Goal: Find specific page/section: Find specific page/section

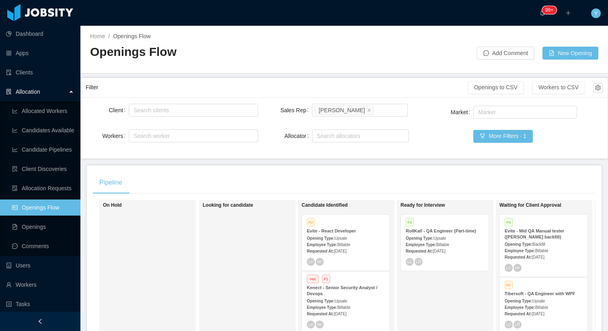
scroll to position [51, 0]
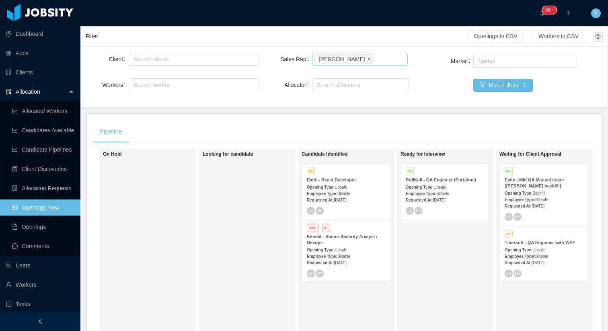
click at [367, 59] on icon "icon: close" at bounding box center [369, 59] width 4 height 4
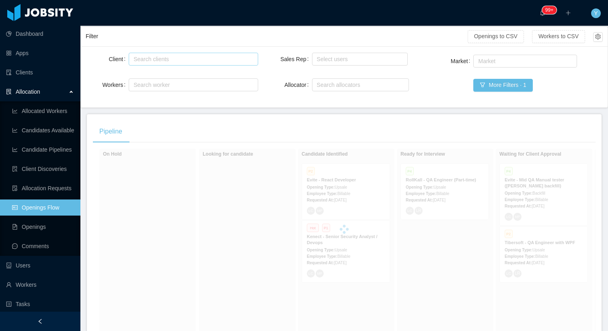
click at [205, 59] on div "Search clients" at bounding box center [192, 59] width 116 height 8
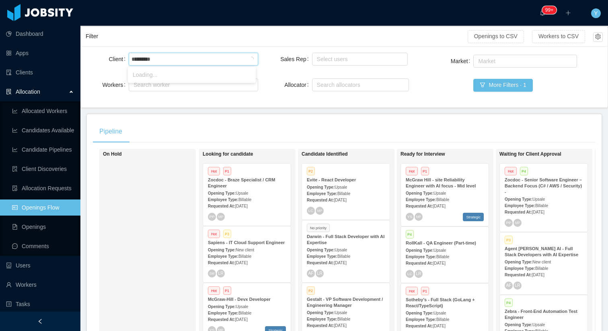
type input "**********"
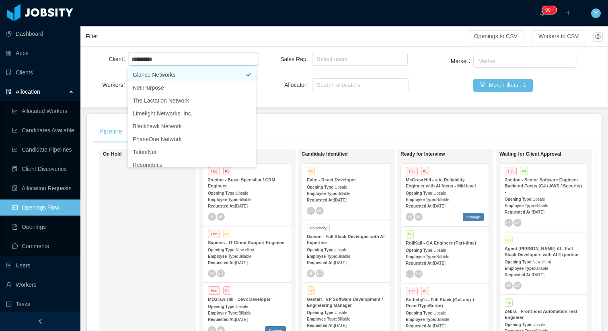
click at [147, 72] on li "Glance Networks" at bounding box center [192, 74] width 128 height 13
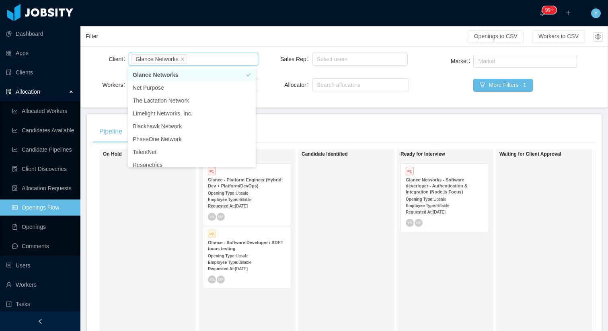
click at [412, 139] on div "Pipeline" at bounding box center [344, 131] width 503 height 23
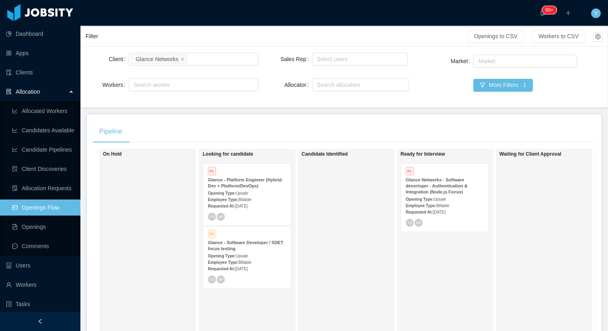
click at [461, 217] on div "P1 Glance Networks - Software deverloper - Authentication & Integration (Node.j…" at bounding box center [445, 198] width 88 height 68
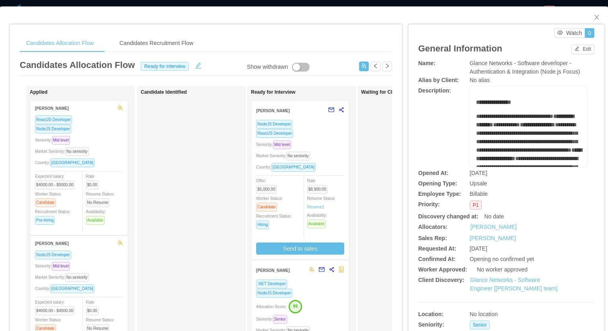
click at [313, 163] on div "Country: [GEOGRAPHIC_DATA]" at bounding box center [300, 166] width 88 height 9
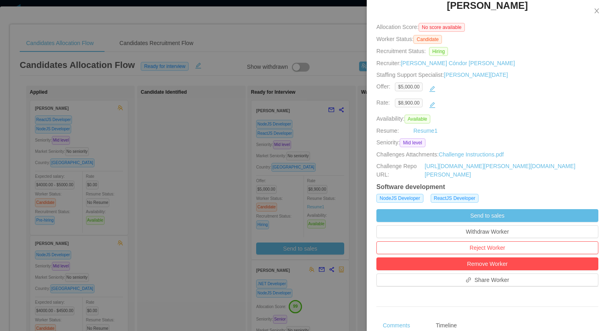
scroll to position [307, 0]
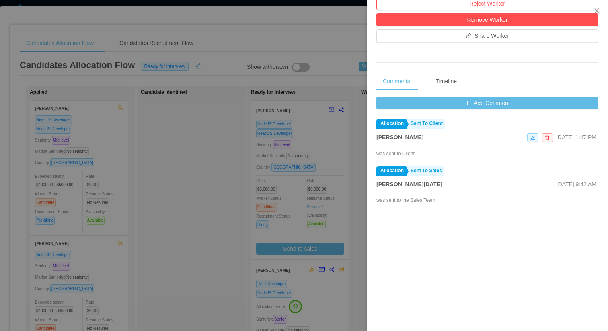
click at [523, 110] on div "Add Comment Allocation Sent To Client [PERSON_NAME] [DATE] 1:47 PM was sent to …" at bounding box center [487, 227] width 222 height 261
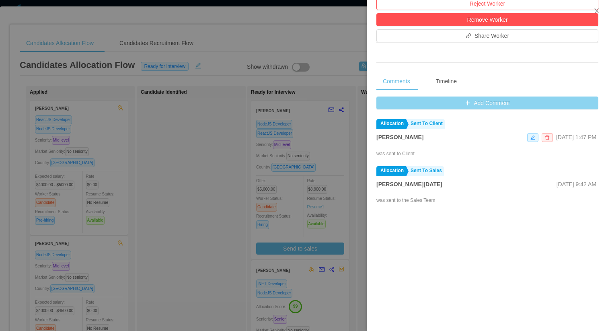
click at [528, 107] on button "Add Comment" at bounding box center [487, 103] width 222 height 13
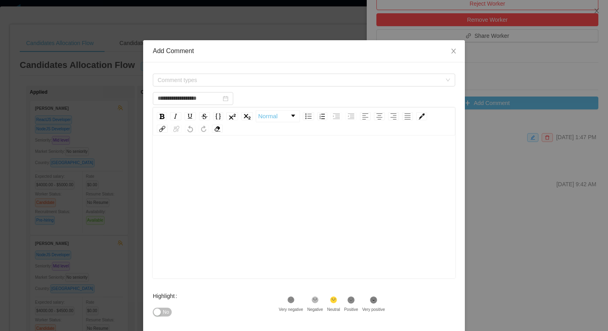
click at [288, 96] on div "**********" at bounding box center [304, 98] width 302 height 16
click at [302, 79] on span "Comment types" at bounding box center [300, 80] width 284 height 8
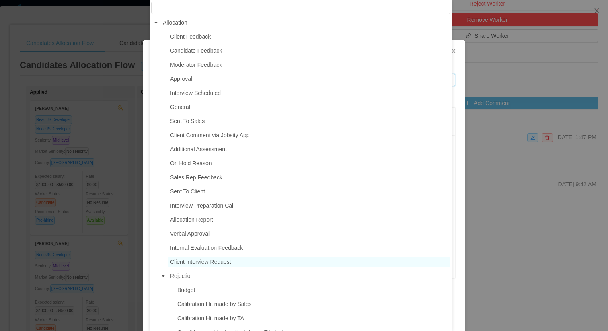
click at [199, 257] on span "Client Interview Request" at bounding box center [309, 262] width 282 height 11
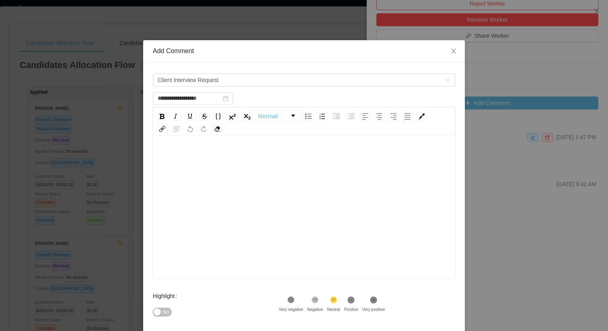
click at [331, 273] on div "rdw-editor" at bounding box center [304, 219] width 290 height 141
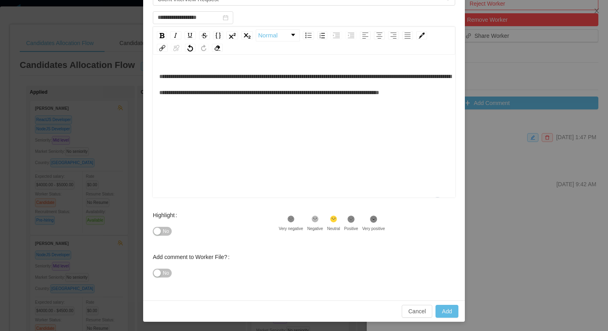
scroll to position [81, 0]
type input "**********"
click at [448, 314] on button "Add" at bounding box center [447, 310] width 23 height 13
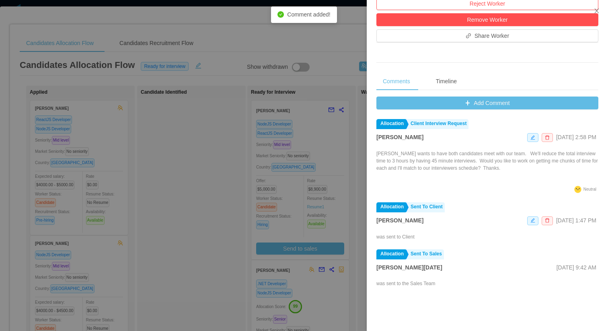
click at [177, 269] on div at bounding box center [304, 165] width 608 height 331
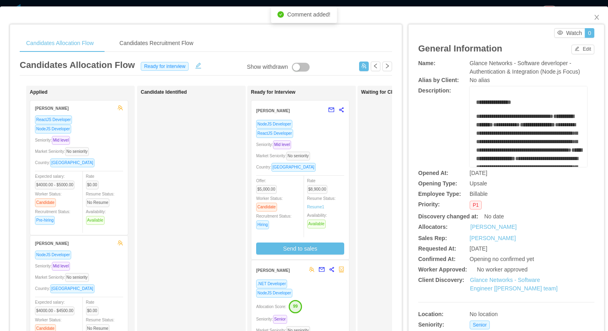
click at [330, 306] on div "Allocation Score: 99" at bounding box center [300, 306] width 88 height 13
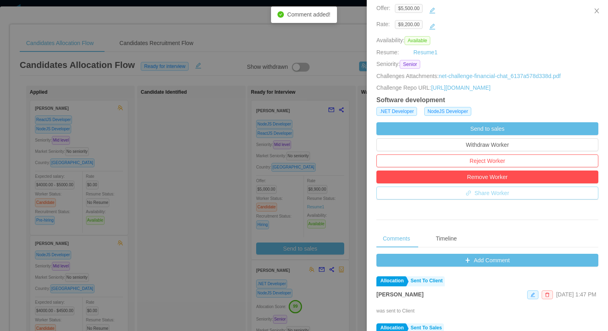
scroll to position [146, 0]
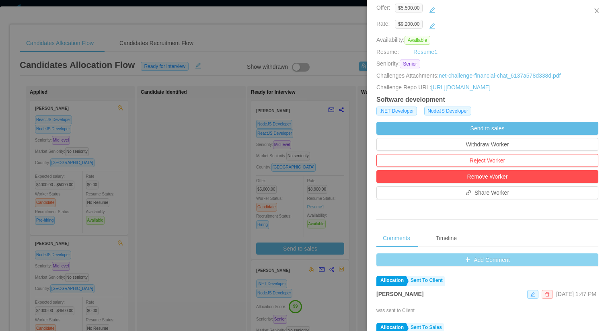
click at [481, 260] on button "Add Comment" at bounding box center [487, 259] width 222 height 13
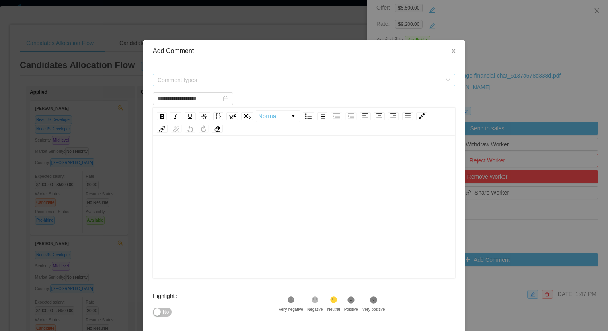
click at [272, 78] on span "Comment types" at bounding box center [300, 80] width 284 height 8
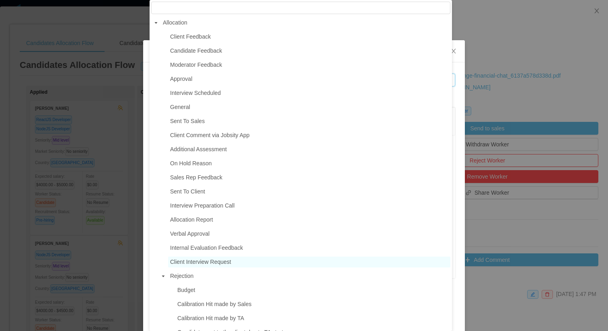
click at [193, 261] on span "Client Interview Request" at bounding box center [200, 262] width 61 height 6
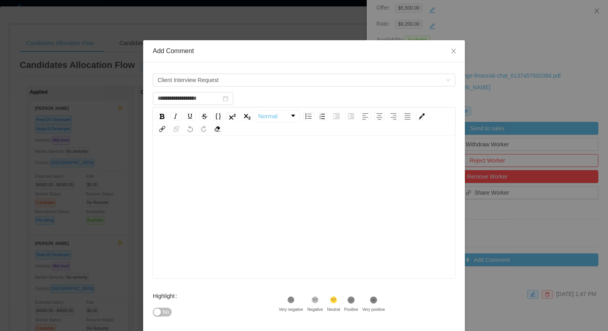
click at [290, 224] on div "rdw-editor" at bounding box center [304, 219] width 290 height 141
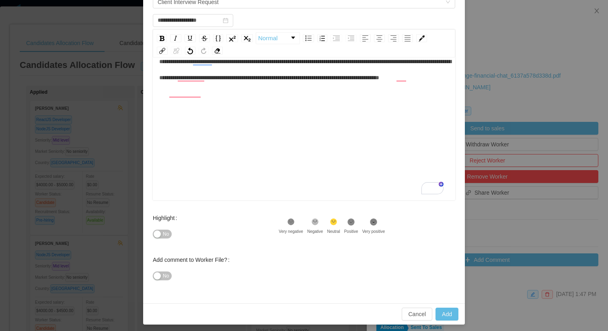
scroll to position [81, 0]
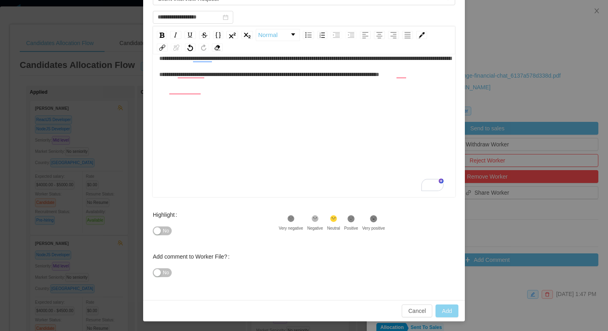
type input "**********"
click at [438, 309] on button "Add" at bounding box center [447, 310] width 23 height 13
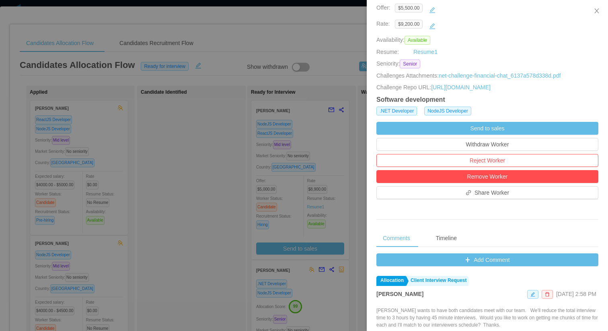
click at [333, 52] on div at bounding box center [304, 165] width 608 height 331
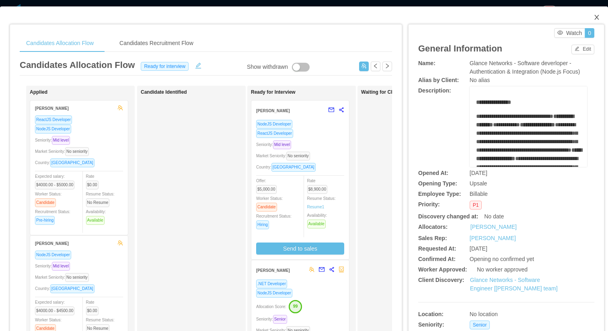
click at [594, 21] on span "Close" at bounding box center [597, 17] width 23 height 23
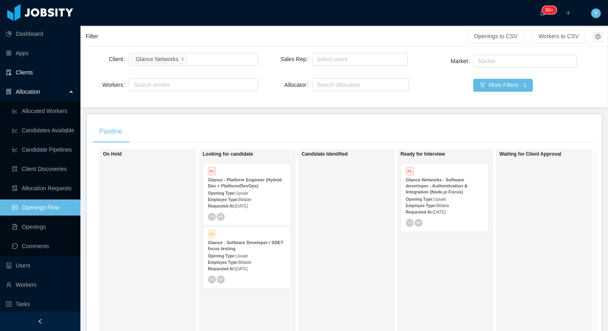
click at [38, 69] on link "Clients" at bounding box center [40, 72] width 68 height 16
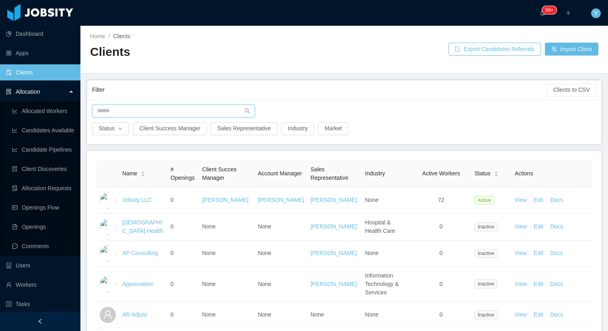
click at [130, 105] on input "text" at bounding box center [173, 111] width 163 height 13
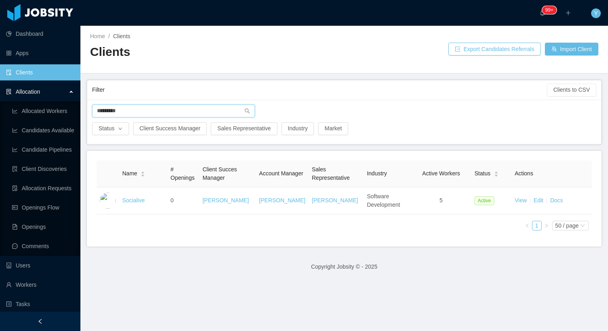
type input "*********"
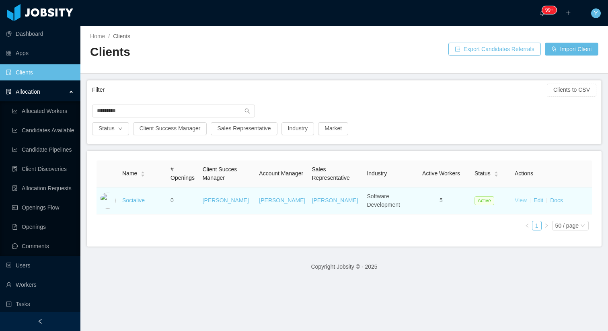
click at [515, 199] on link "View" at bounding box center [521, 200] width 12 height 6
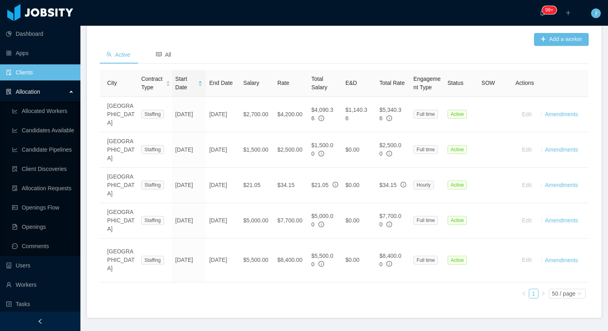
scroll to position [0, 40]
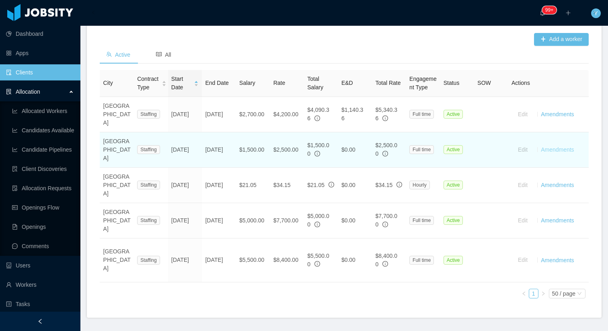
click at [555, 153] on link "Amendments" at bounding box center [557, 149] width 33 height 6
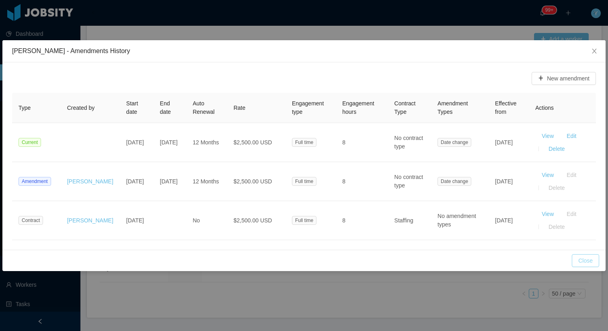
click at [592, 256] on button "Close" at bounding box center [585, 260] width 27 height 13
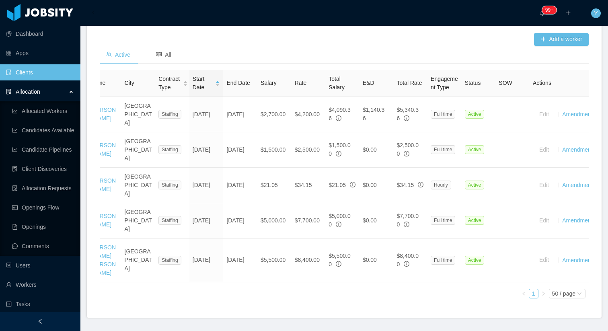
scroll to position [0, 40]
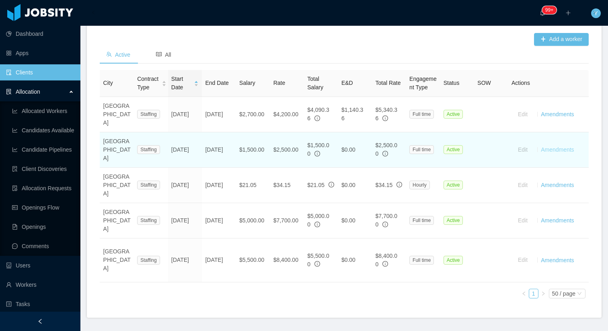
click at [555, 153] on link "Amendments" at bounding box center [557, 149] width 33 height 6
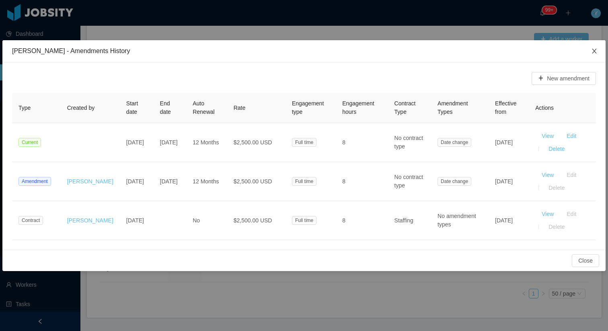
click at [595, 52] on icon "icon: close" at bounding box center [594, 51] width 4 height 5
